Goal: Task Accomplishment & Management: Manage account settings

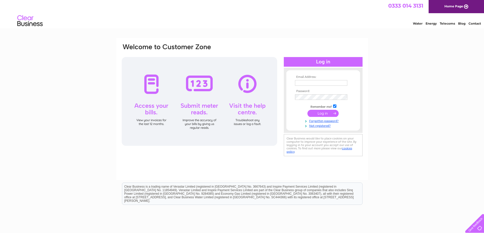
type input "[EMAIL_ADDRESS][DOMAIN_NAME]"
click at [322, 112] on input "submit" at bounding box center [322, 113] width 31 height 7
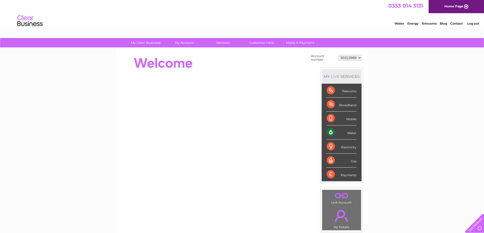
click at [90, 141] on div "My Clear Business Login Details My Details My Preferences Link Account My Accou…" at bounding box center [242, 181] width 484 height 286
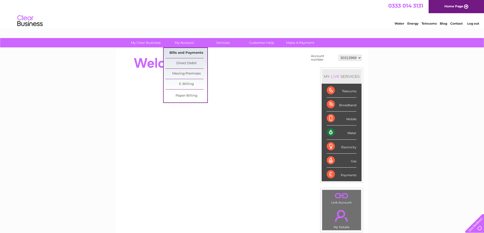
click at [192, 54] on link "Bills and Payments" at bounding box center [186, 53] width 42 height 10
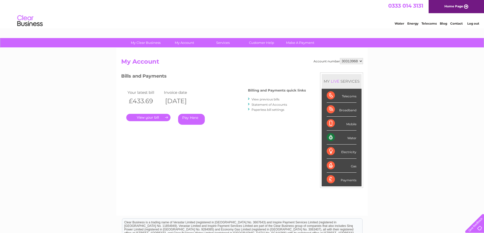
drag, startPoint x: 152, startPoint y: 103, endPoint x: 116, endPoint y: 106, distance: 36.4
click at [109, 102] on div "My Clear Business Login Details My Details My Preferences Link Account My Accou…" at bounding box center [242, 170] width 484 height 265
click at [142, 118] on link "." at bounding box center [148, 117] width 44 height 7
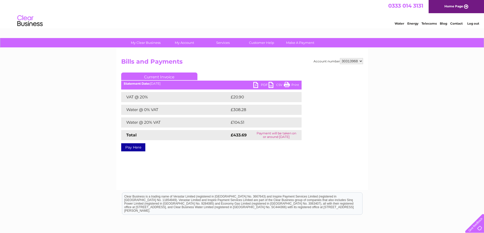
click at [263, 84] on link "PDF" at bounding box center [260, 85] width 15 height 7
